Goal: Check status: Check status

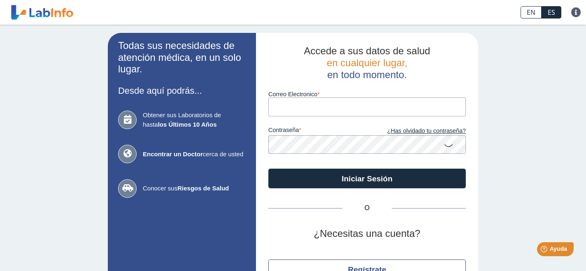
click at [276, 109] on input "Correo Electronico" at bounding box center [367, 107] width 198 height 19
type input "[EMAIL_ADDRESS][DOMAIN_NAME]"
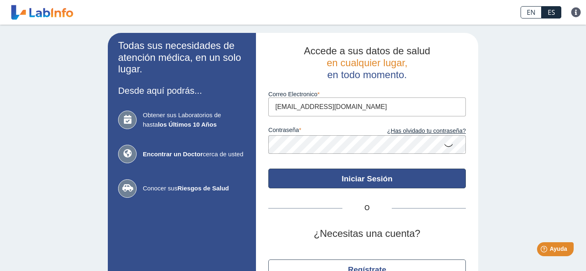
click at [355, 179] on button "Iniciar Sesión" at bounding box center [367, 179] width 198 height 20
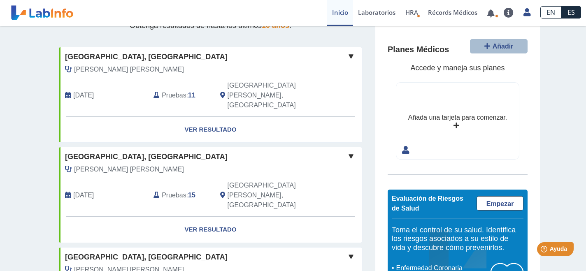
scroll to position [42, 0]
click at [351, 57] on span at bounding box center [351, 57] width 10 height 10
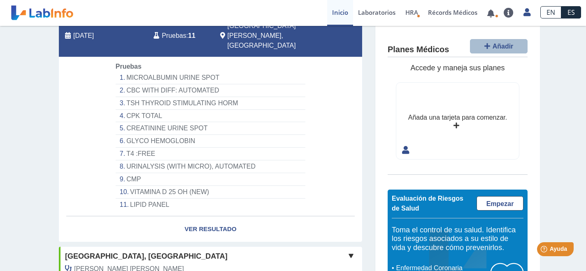
scroll to position [116, 0]
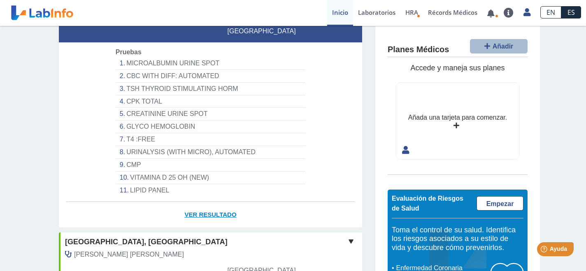
click at [207, 202] on link "Ver Resultado" at bounding box center [210, 215] width 303 height 26
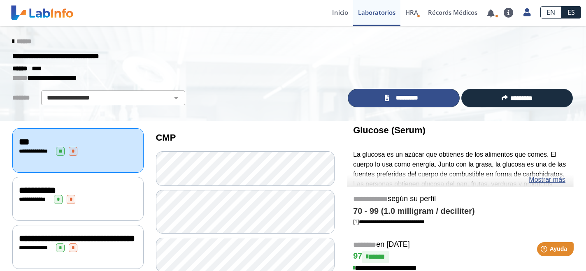
click at [389, 100] on icon at bounding box center [387, 98] width 5 height 6
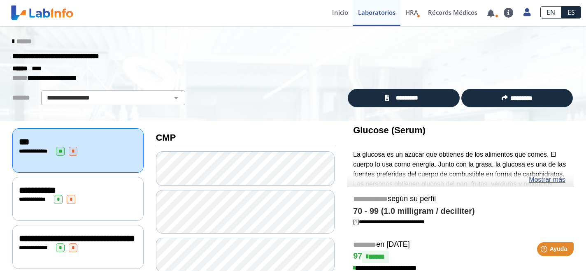
click at [14, 42] on icon at bounding box center [13, 41] width 2 height 7
